Goal: Task Accomplishment & Management: Use online tool/utility

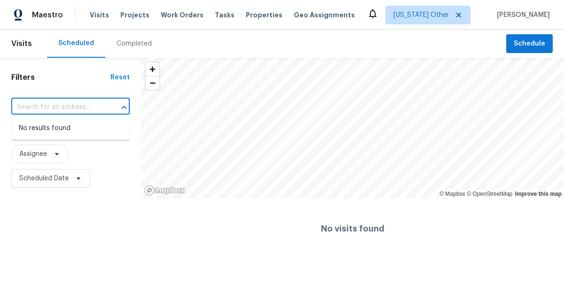
click at [80, 110] on input "text" at bounding box center [57, 107] width 92 height 15
type input "1"
click at [449, 13] on span "[US_STATE] Other" at bounding box center [420, 14] width 55 height 9
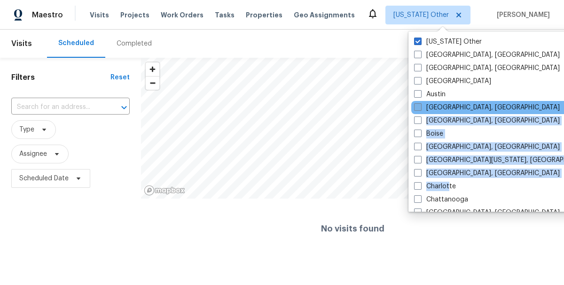
drag, startPoint x: 449, startPoint y: 182, endPoint x: 448, endPoint y: 109, distance: 73.8
click at [448, 110] on div "Alaska Other Albuquerque, NM Asheville, NC Atlanta Austin Baltimore, MD Birming…" at bounding box center [506, 121] width 195 height 181
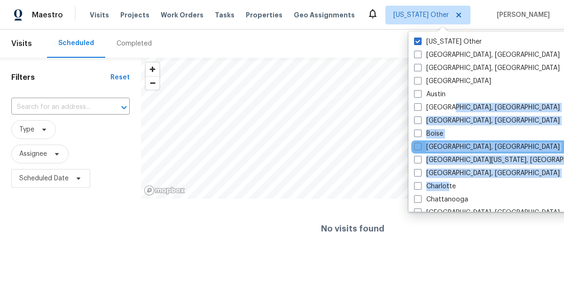
click at [482, 148] on div "Boston, MA" at bounding box center [505, 147] width 189 height 13
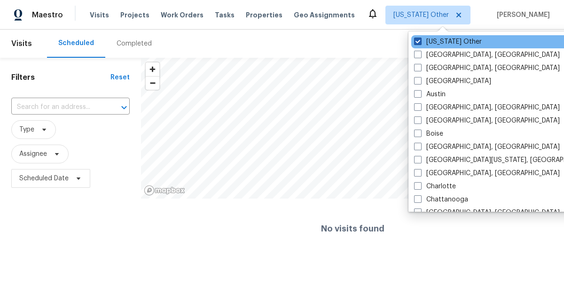
click at [419, 42] on span at bounding box center [418, 42] width 8 height 8
click at [419, 42] on input "[US_STATE] Other" at bounding box center [417, 40] width 6 height 6
click at [419, 42] on span at bounding box center [418, 42] width 8 height 8
click at [419, 42] on input "[US_STATE] Other" at bounding box center [417, 40] width 6 height 6
checkbox input "true"
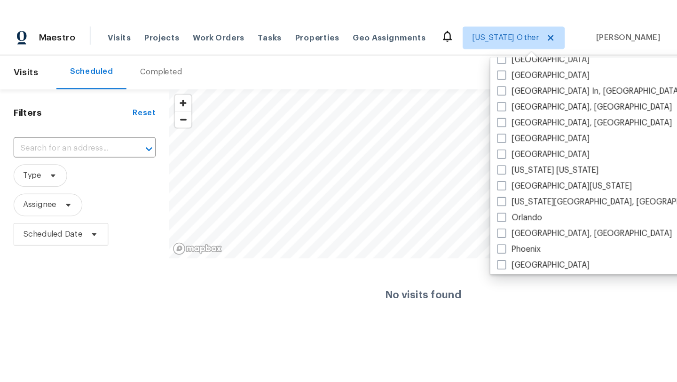
scroll to position [433, 0]
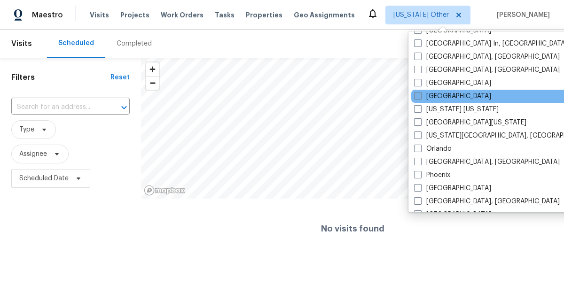
click at [419, 94] on span at bounding box center [418, 96] width 8 height 8
click at [419, 94] on input "Nashville" at bounding box center [417, 95] width 6 height 6
checkbox input "true"
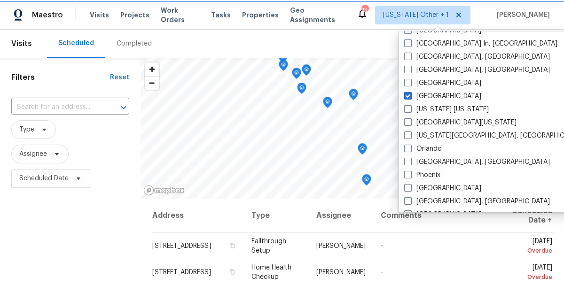
click at [448, 11] on span "Alaska Other + 1" at bounding box center [416, 14] width 66 height 9
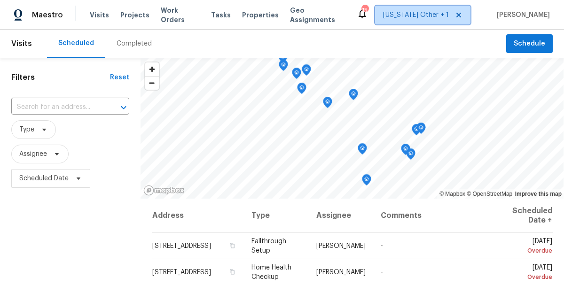
click at [448, 13] on span "Alaska Other + 1" at bounding box center [416, 14] width 66 height 9
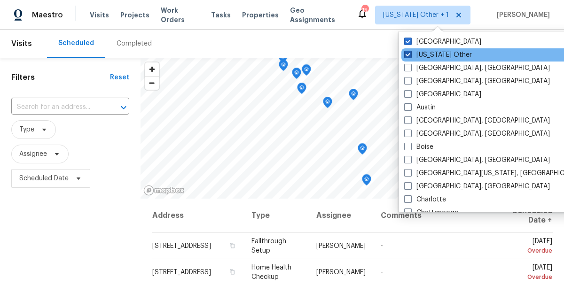
click at [408, 54] on span at bounding box center [408, 55] width 8 height 8
click at [408, 54] on input "[US_STATE] Other" at bounding box center [407, 53] width 6 height 6
checkbox input "false"
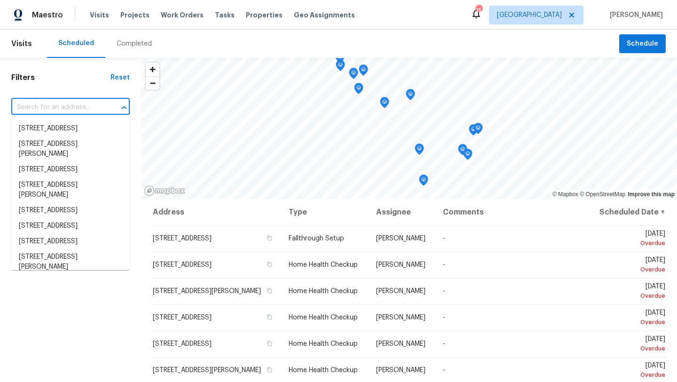
click at [97, 106] on input "text" at bounding box center [57, 107] width 92 height 15
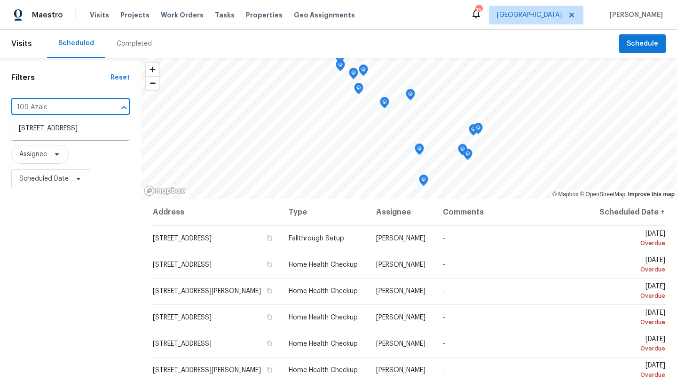
type input "109 Azalea"
click at [76, 136] on li "109 Azalea Ct, Clarksville, TN 37042" at bounding box center [70, 129] width 118 height 16
